Goal: Information Seeking & Learning: Learn about a topic

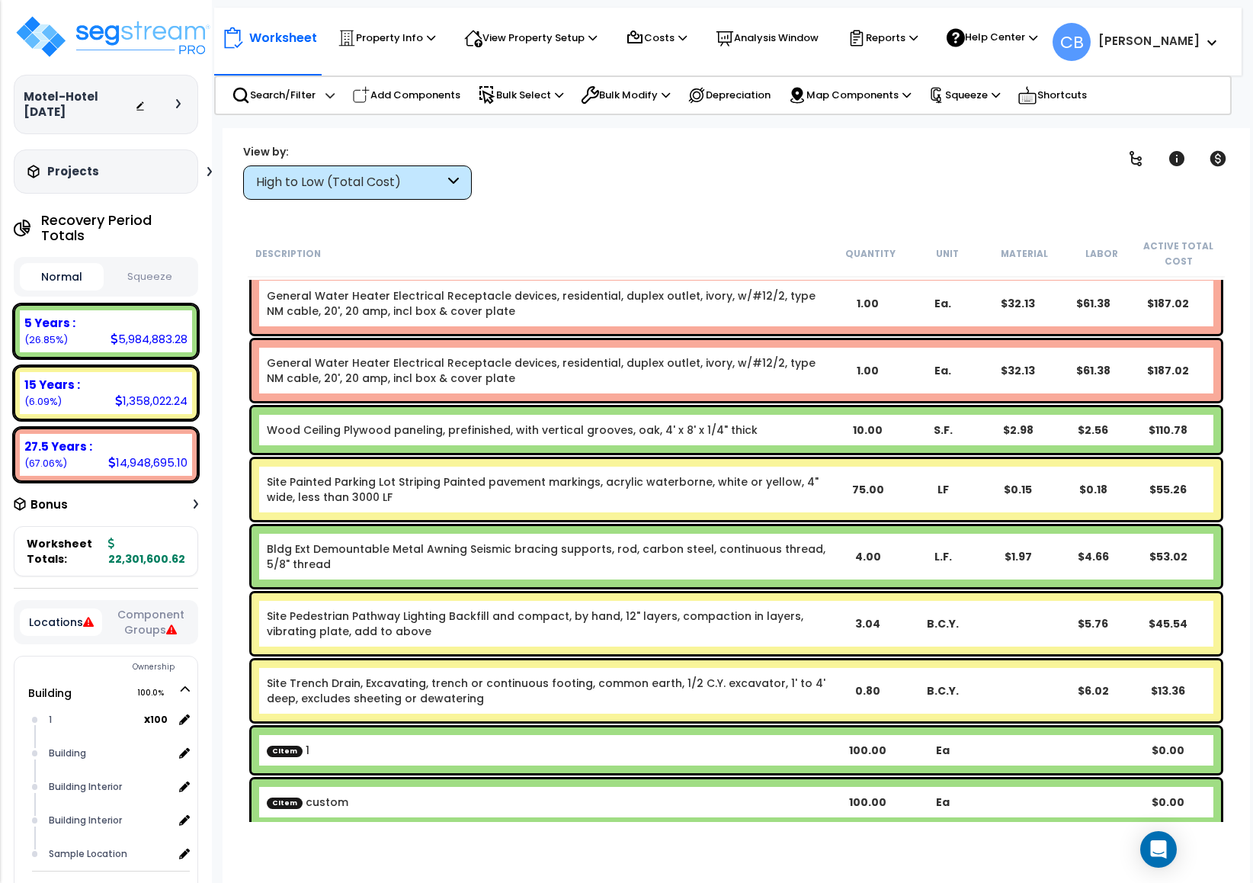
scroll to position [26991, 0]
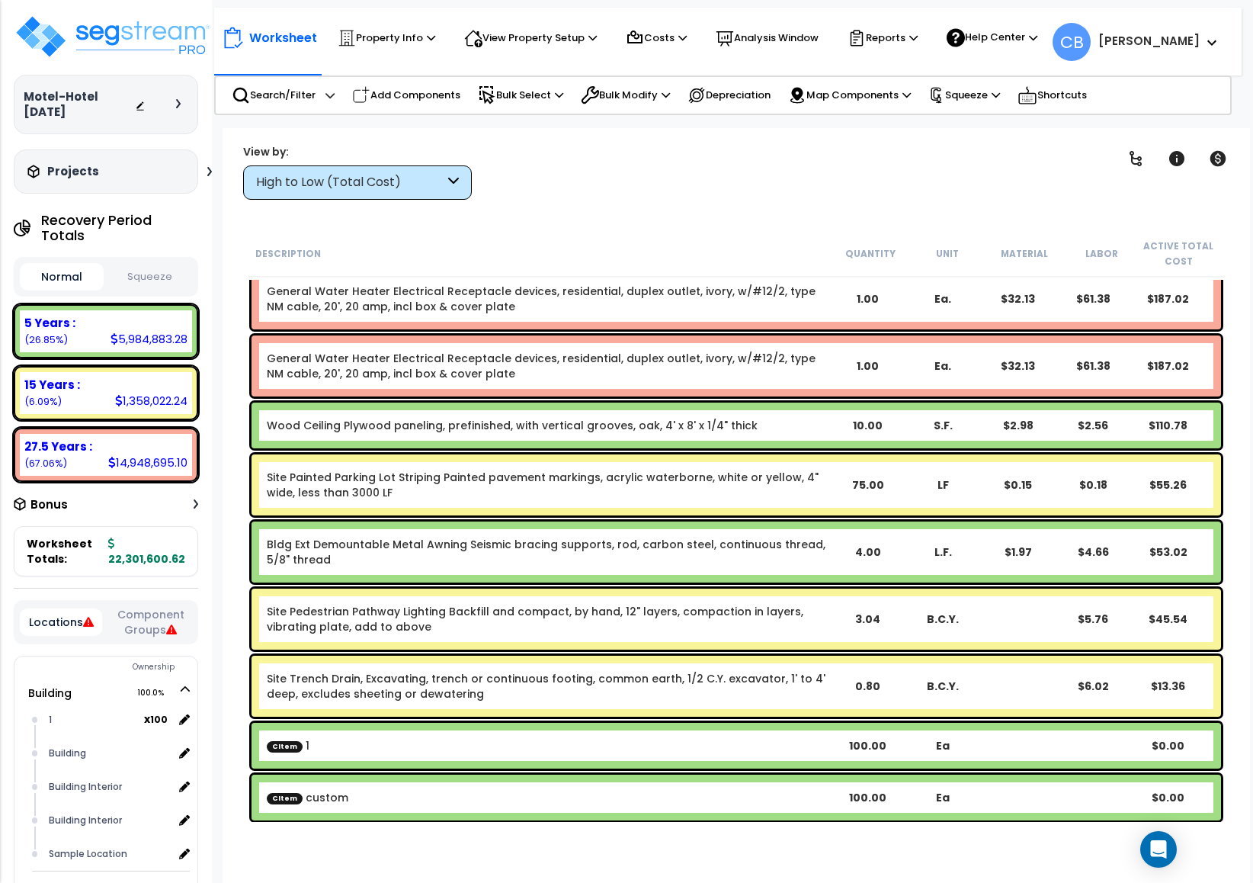
click at [867, 641] on div "Site Pedestrian Pathway Lighting Backfill and compact, by hand, 12" layers, com…" at bounding box center [737, 618] width 970 height 61
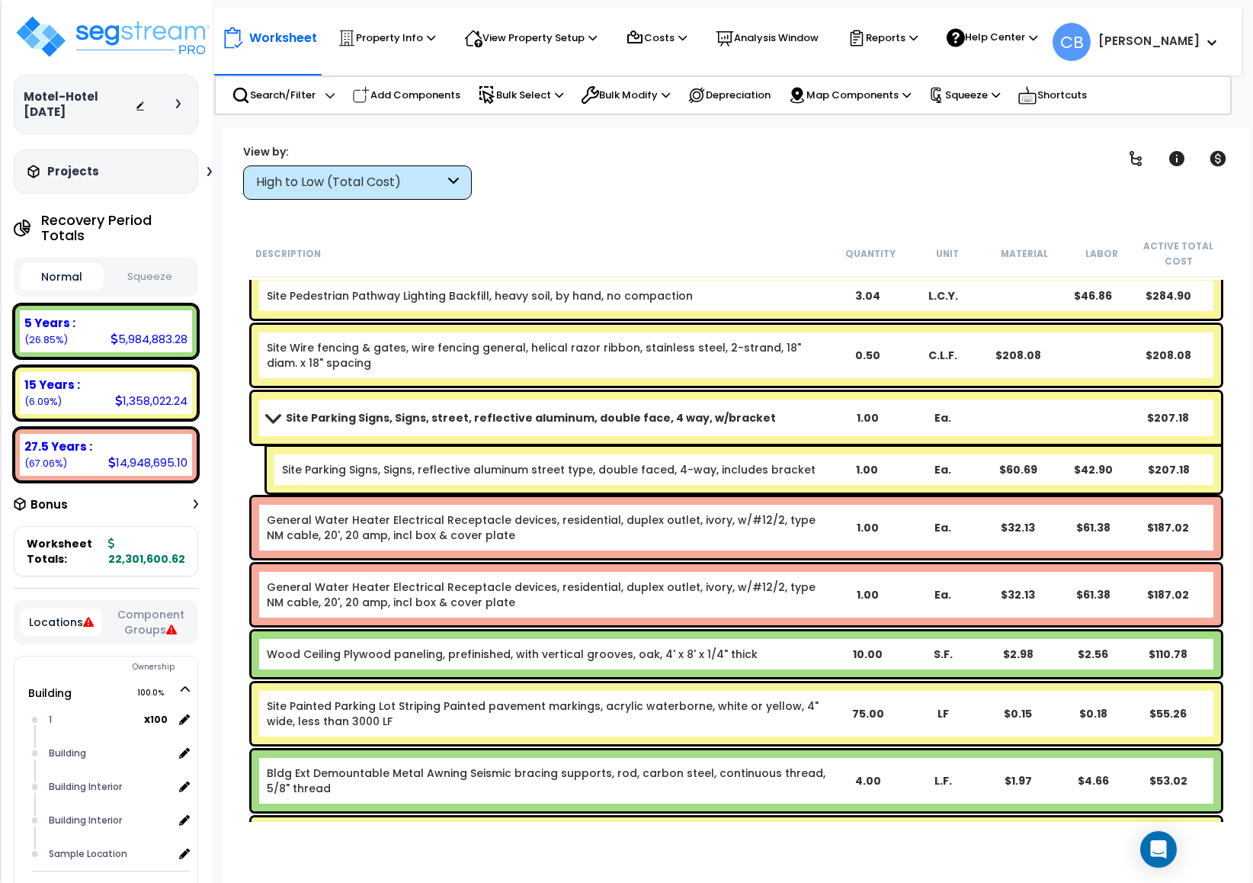
click at [600, 472] on link "Site Parking Signs, Signs, reflective aluminum street type, double faced, 4-way…" at bounding box center [549, 469] width 534 height 15
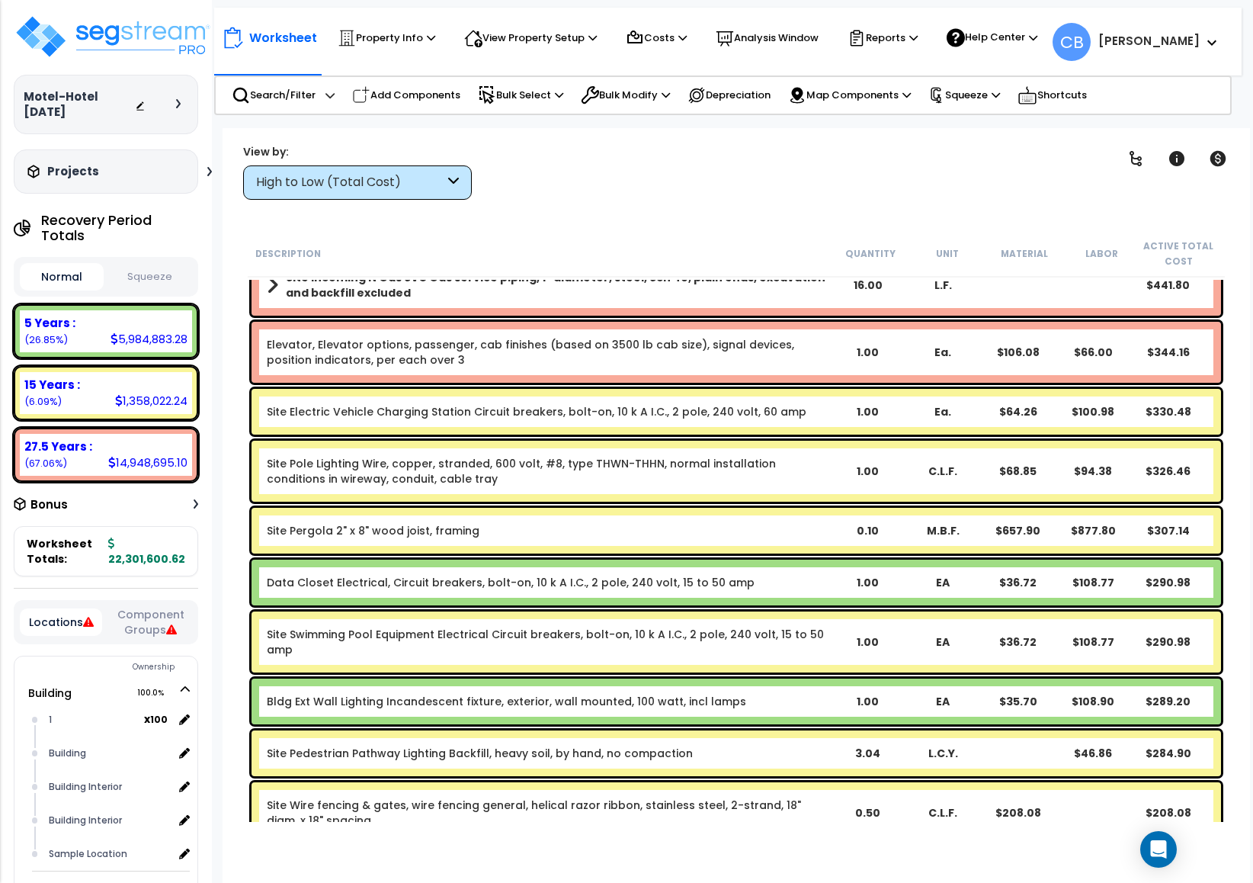
click at [600, 472] on div "Site Pole Lighting Wire, copper, stranded, 600 volt, #8, type THWN-THHN, normal…" at bounding box center [548, 471] width 563 height 30
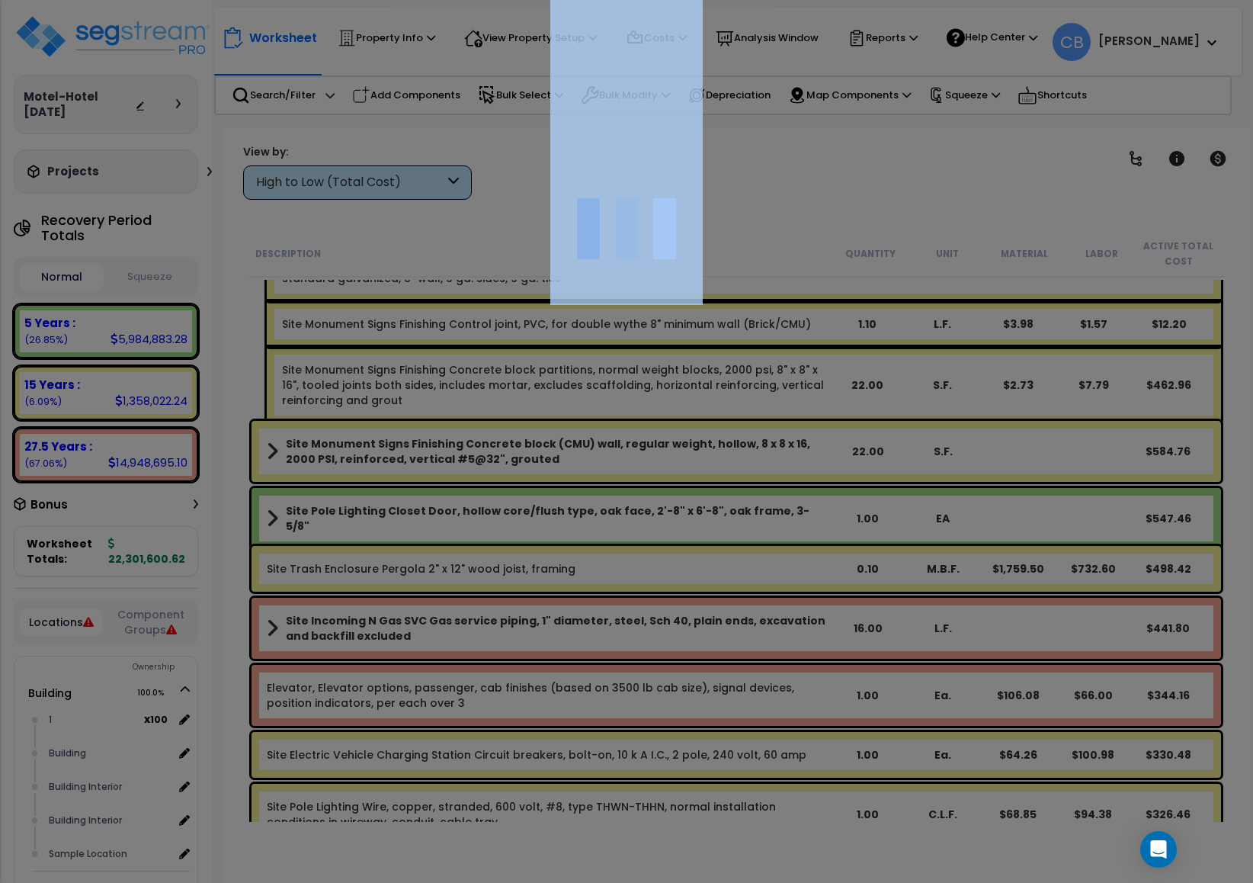
click at [600, 472] on div at bounding box center [626, 441] width 1253 height 883
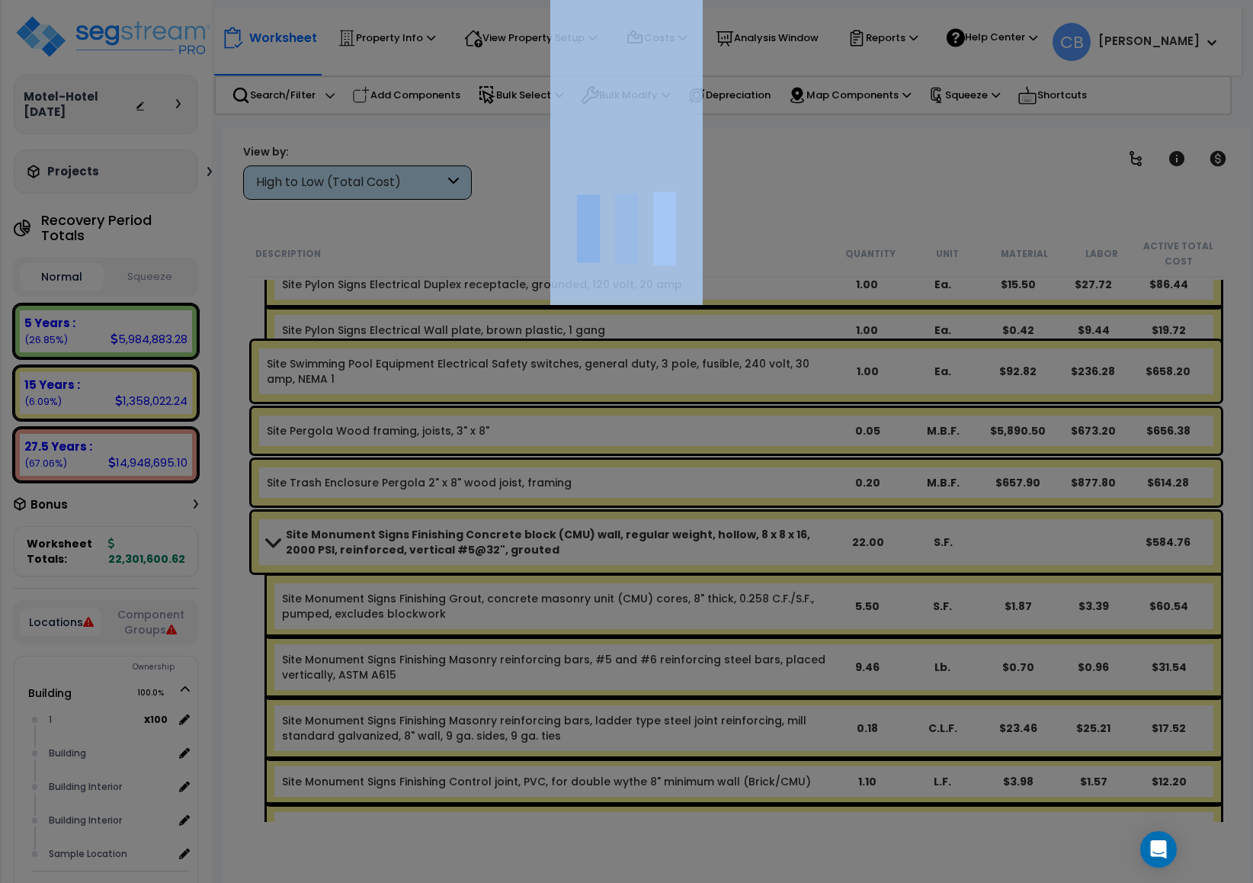
click at [602, 478] on div at bounding box center [626, 441] width 1253 height 883
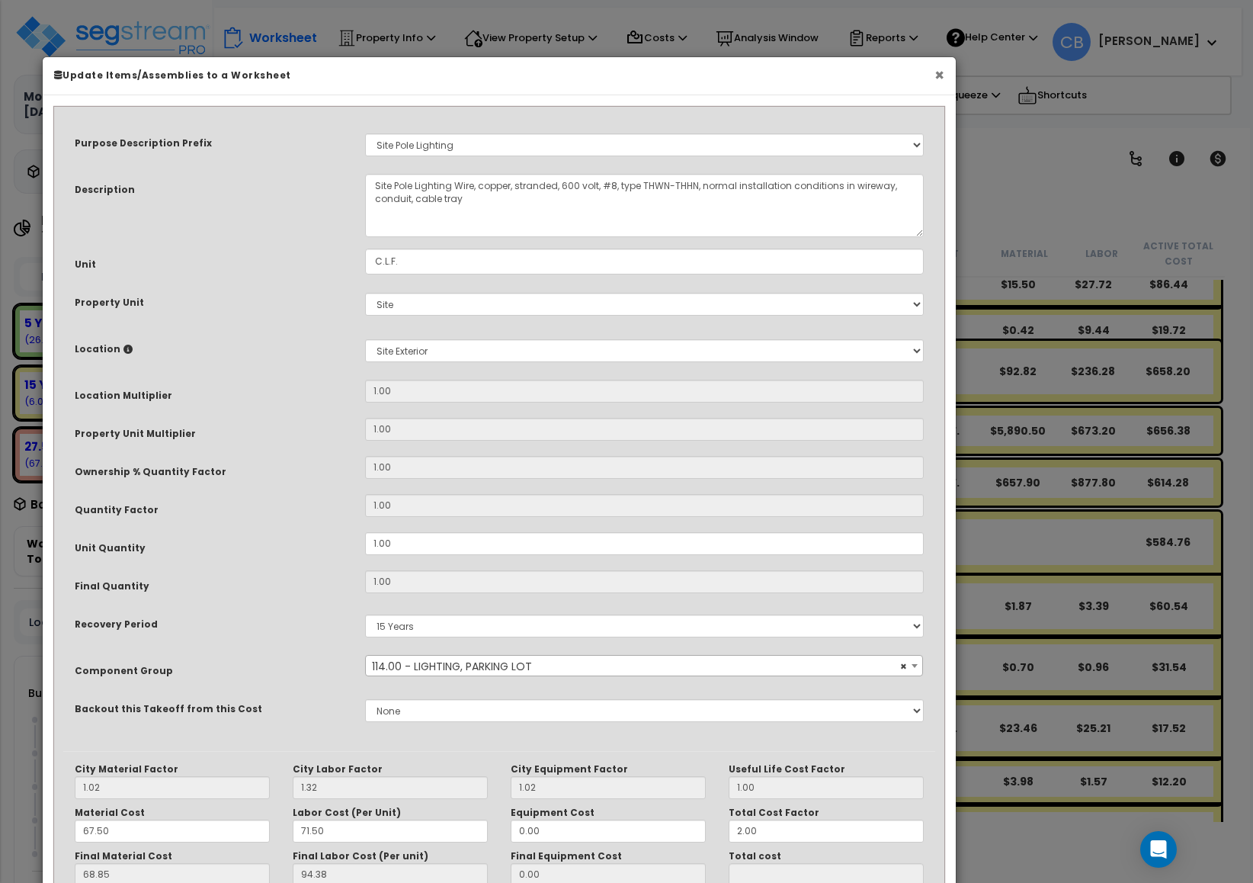
click at [938, 81] on button "×" at bounding box center [940, 75] width 10 height 16
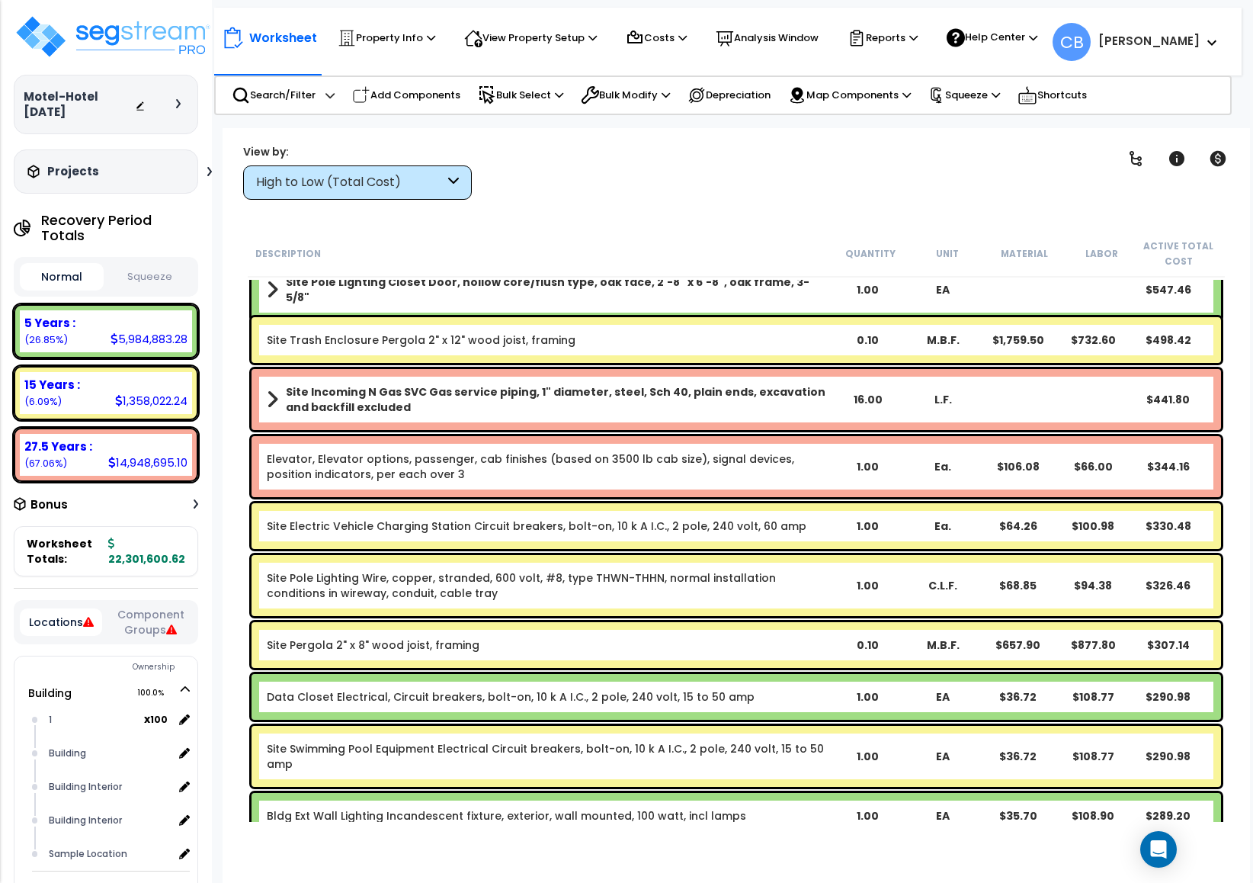
click at [761, 543] on div "Site Electric Vehicle Charging Station Circuit breakers, bolt-on, 10 k A I.C., …" at bounding box center [737, 526] width 970 height 46
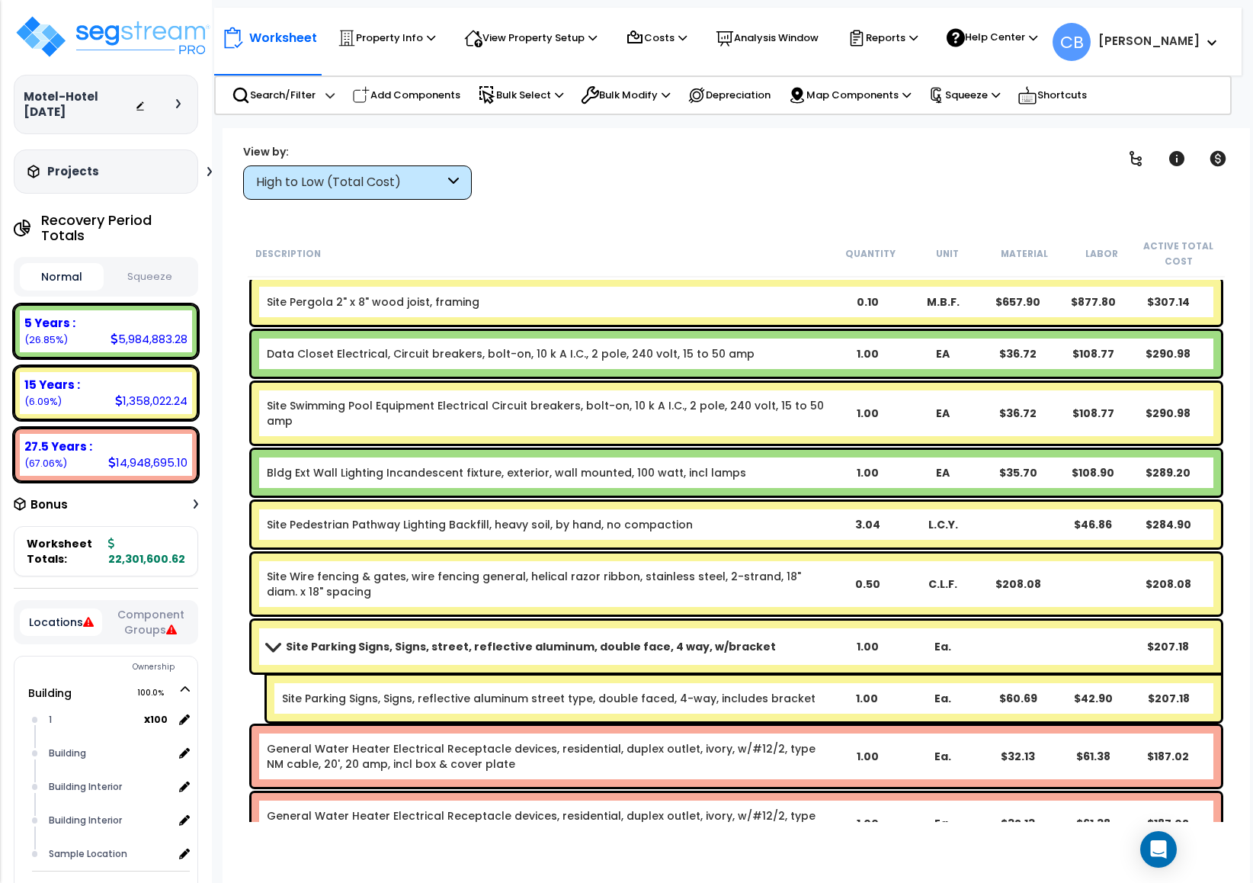
click at [762, 545] on div "Site Pedestrian Pathway Lighting Backfill, heavy soil, by hand, no compaction 3…" at bounding box center [736, 524] width 977 height 53
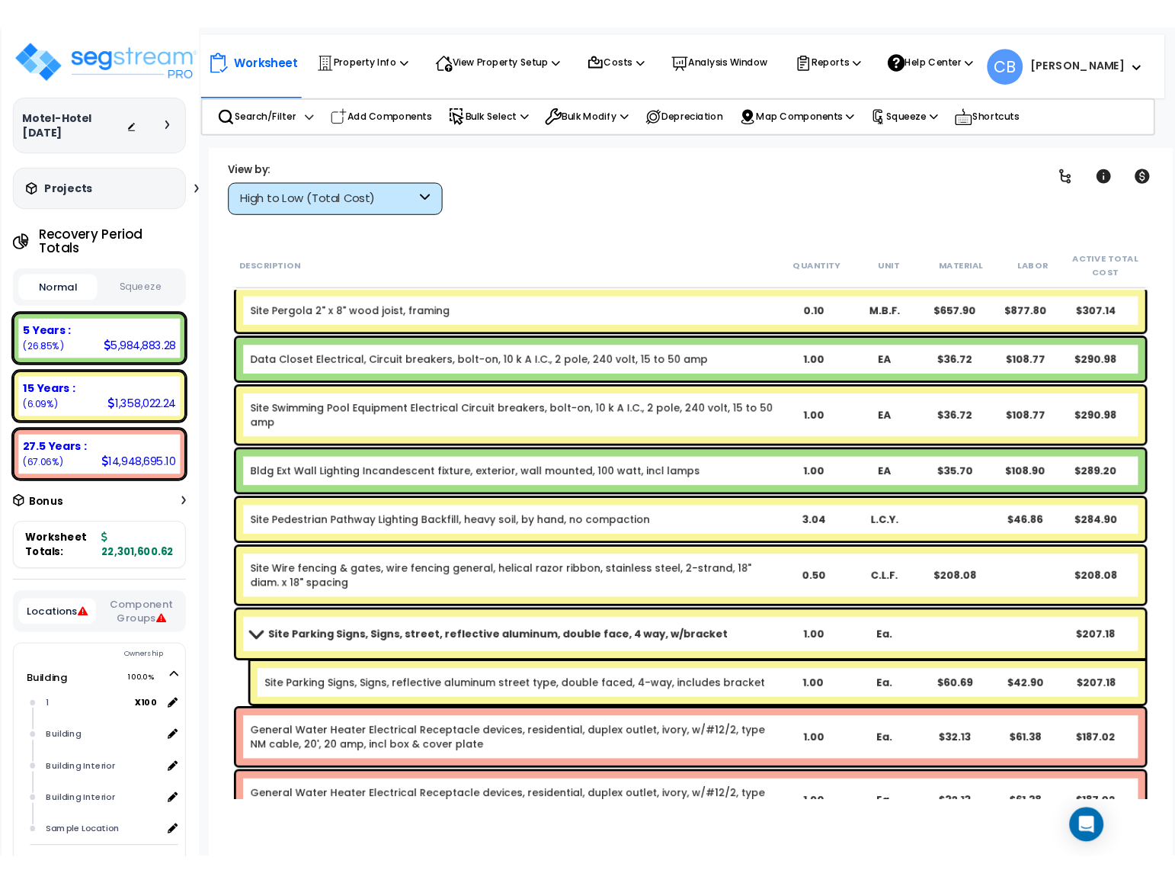
scroll to position [26991, 0]
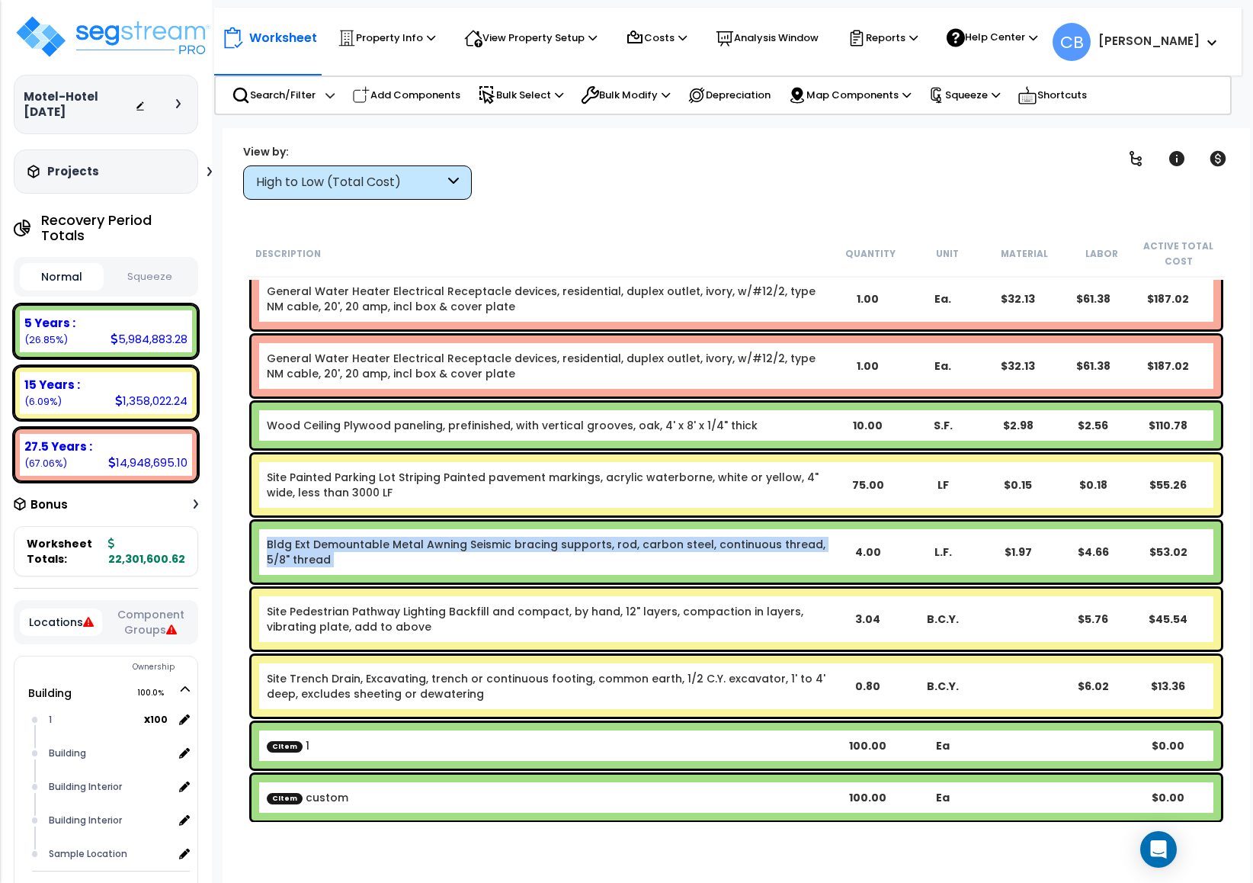
click at [762, 545] on link "Bldg Ext Demountable Metal Awning Seismic bracing supports, rod, carbon steel, …" at bounding box center [546, 552] width 559 height 30
click at [547, 556] on div "Bldg Ext Demountable Metal Awning Seismic bracing supports, rod, carbon steel, …" at bounding box center [548, 552] width 563 height 30
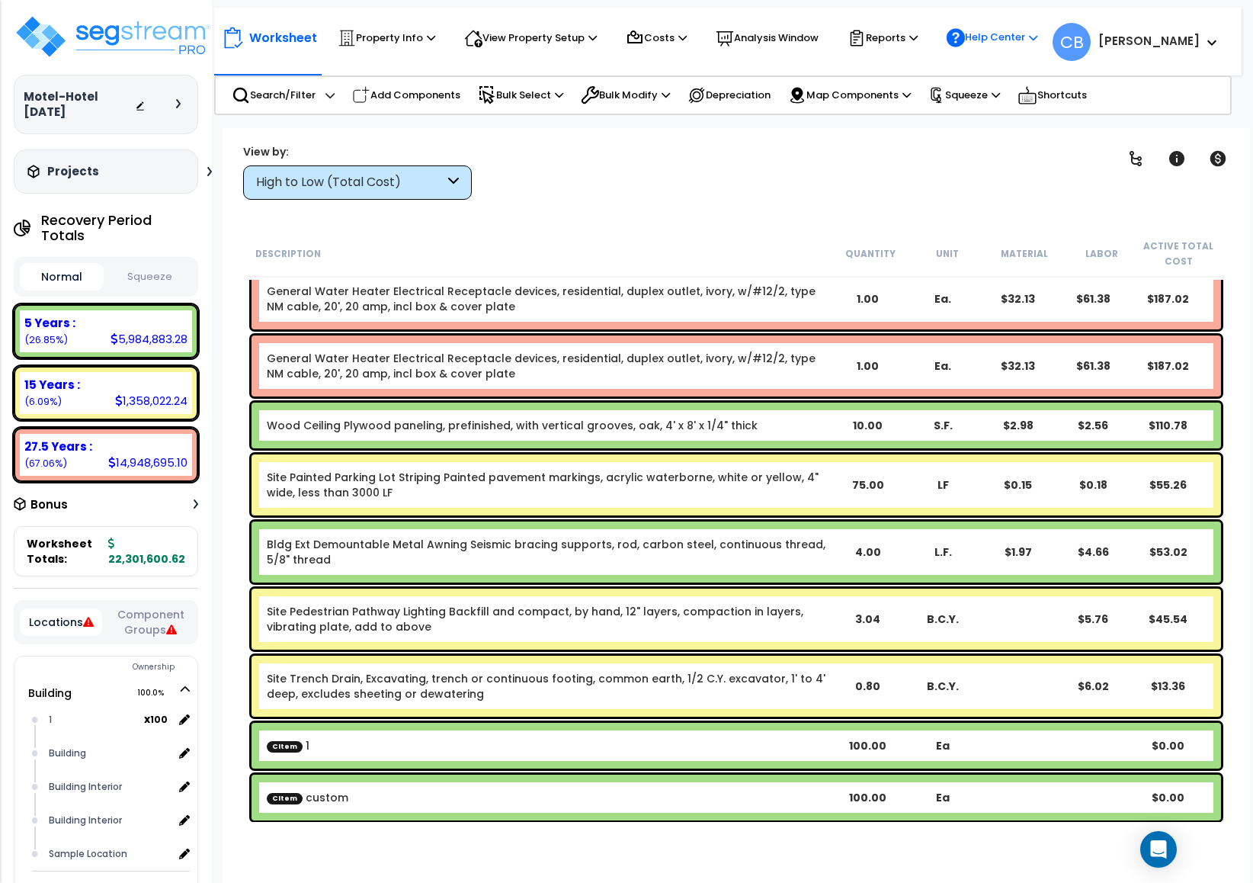
click at [999, 46] on p "Help Center" at bounding box center [992, 37] width 91 height 19
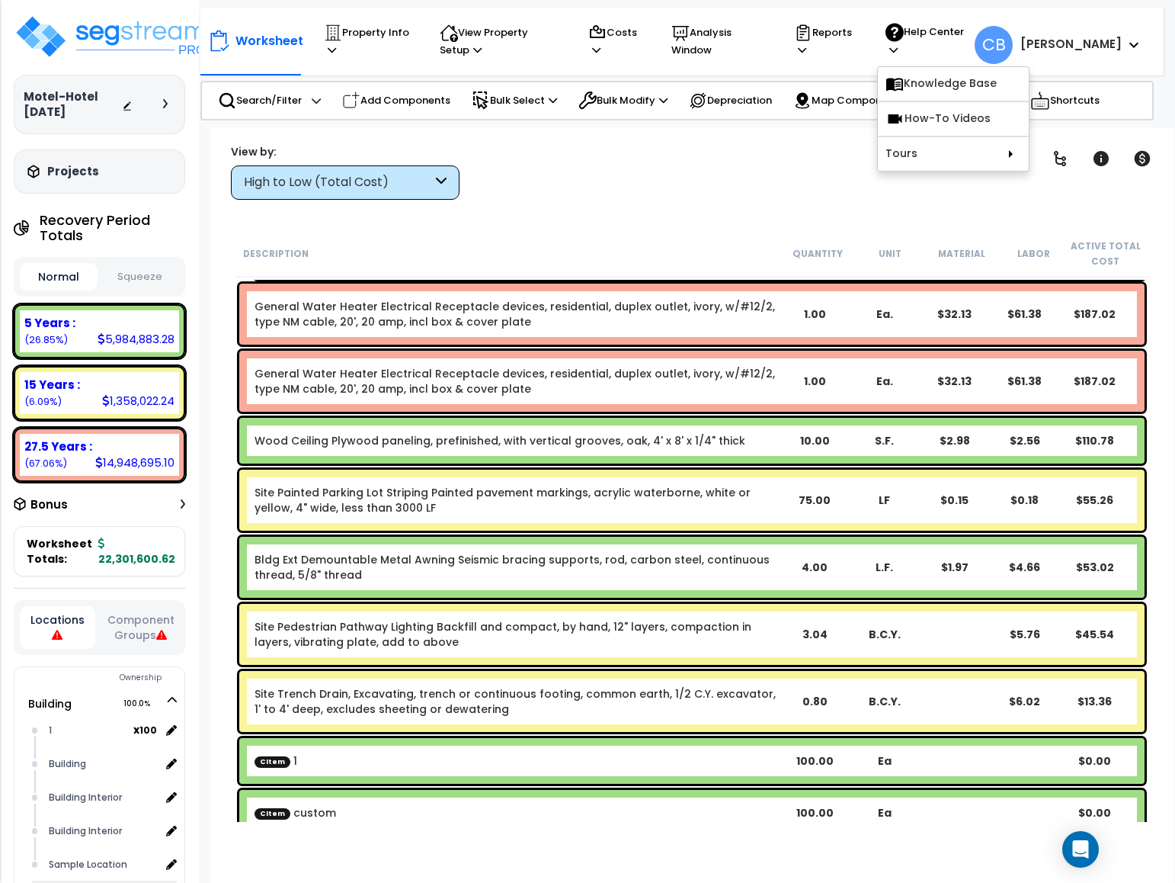
scroll to position [27007, 0]
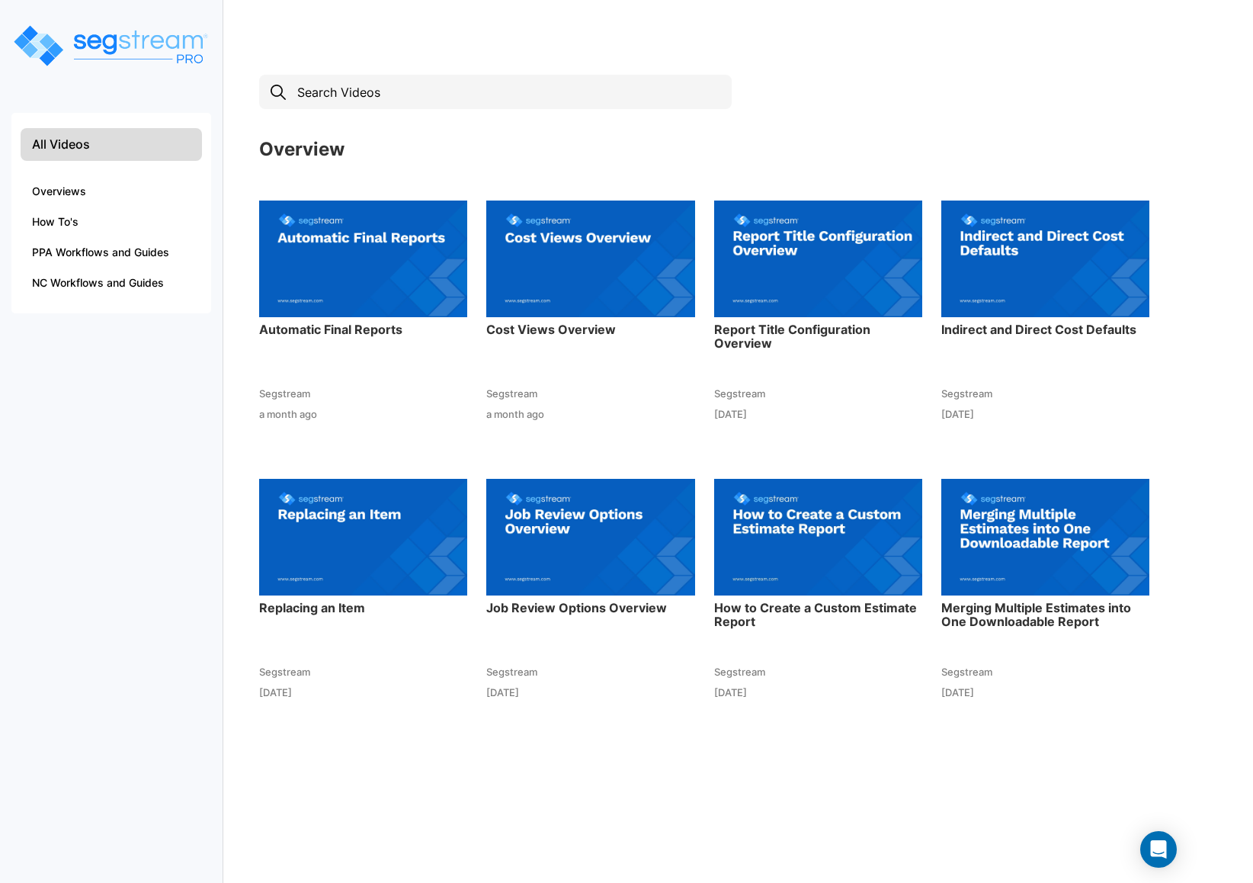
click at [183, 561] on div "All Videos Overviews How To's PPA Workflows and Guides NC Workflows and Guides" at bounding box center [111, 441] width 223 height 883
